Goal: Information Seeking & Learning: Learn about a topic

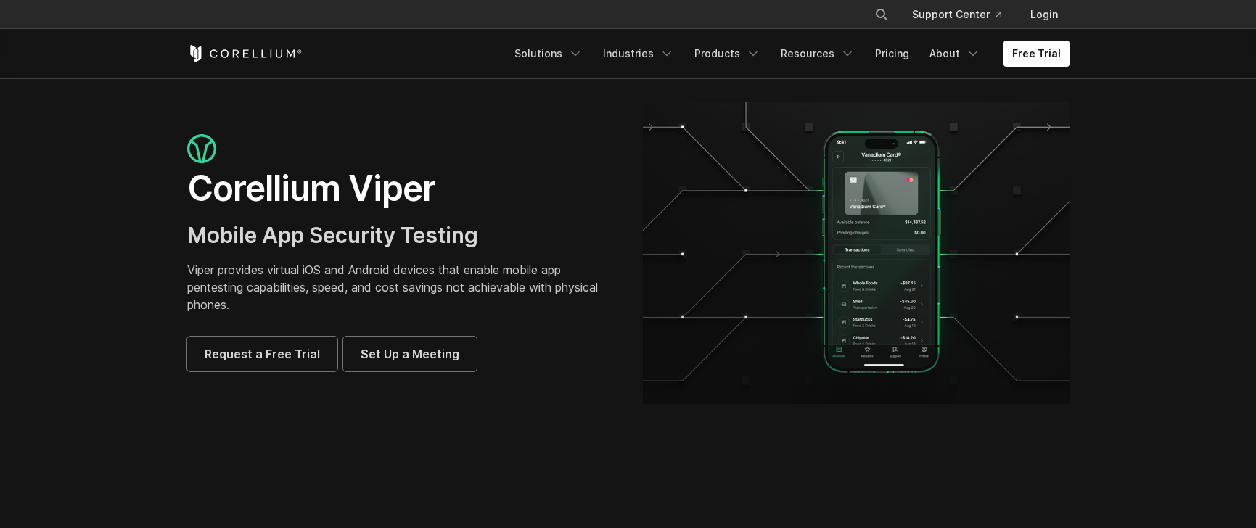
click at [364, 293] on p "Viper provides virtual iOS and Android devices that enable mobile app pentestin…" at bounding box center [400, 287] width 427 height 52
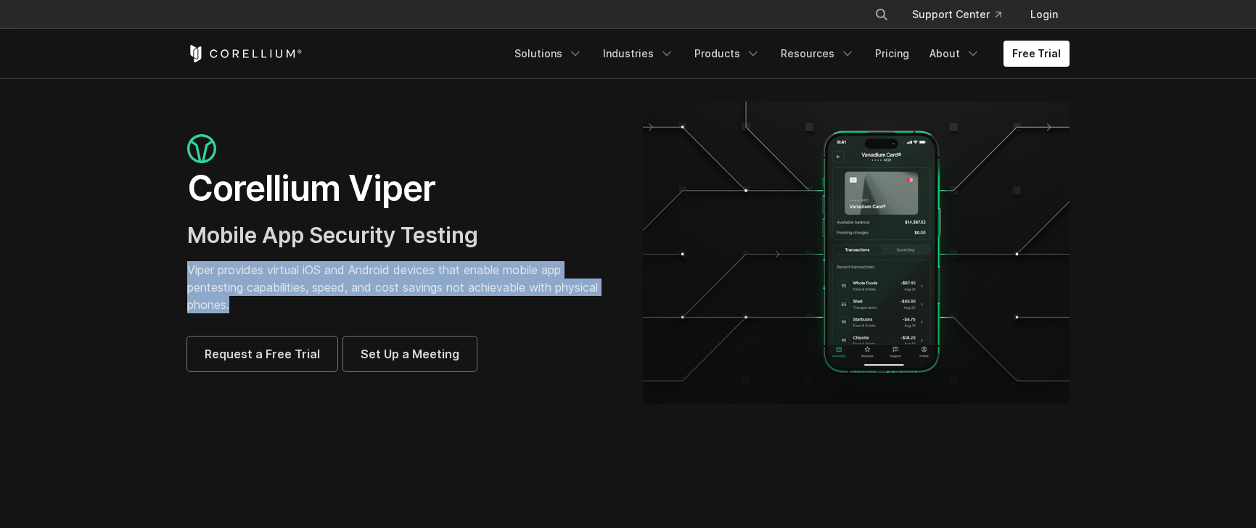
drag, startPoint x: 188, startPoint y: 270, endPoint x: 253, endPoint y: 300, distance: 71.8
click at [253, 300] on p "Viper provides virtual iOS and Android devices that enable mobile app pentestin…" at bounding box center [400, 287] width 427 height 52
copy p "Viper provides virtual iOS and Android devices that enable mobile app pentestin…"
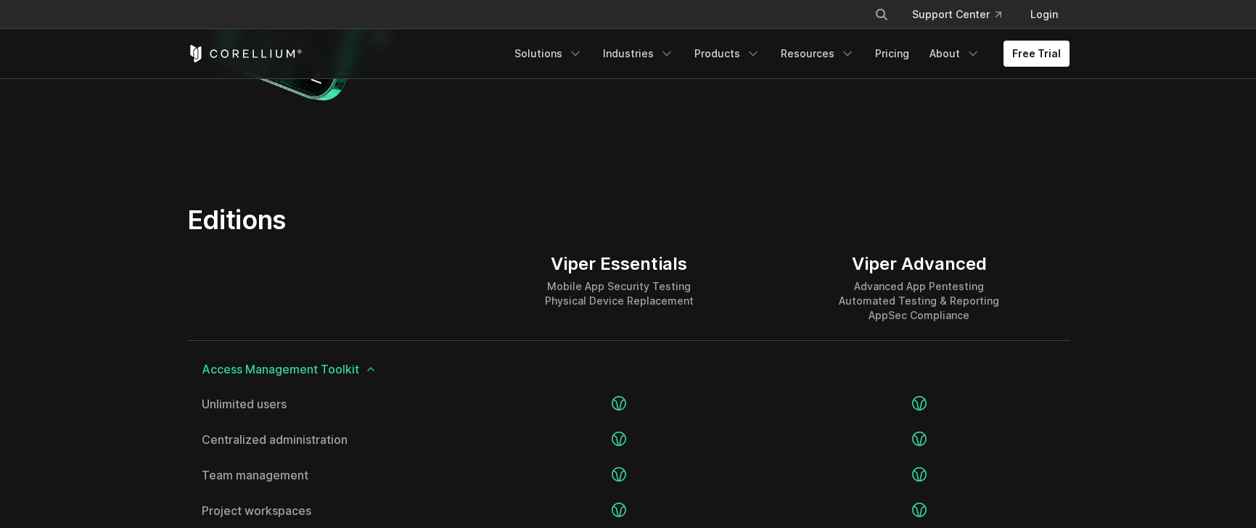
scroll to position [1702, 0]
